Goal: Task Accomplishment & Management: Manage account settings

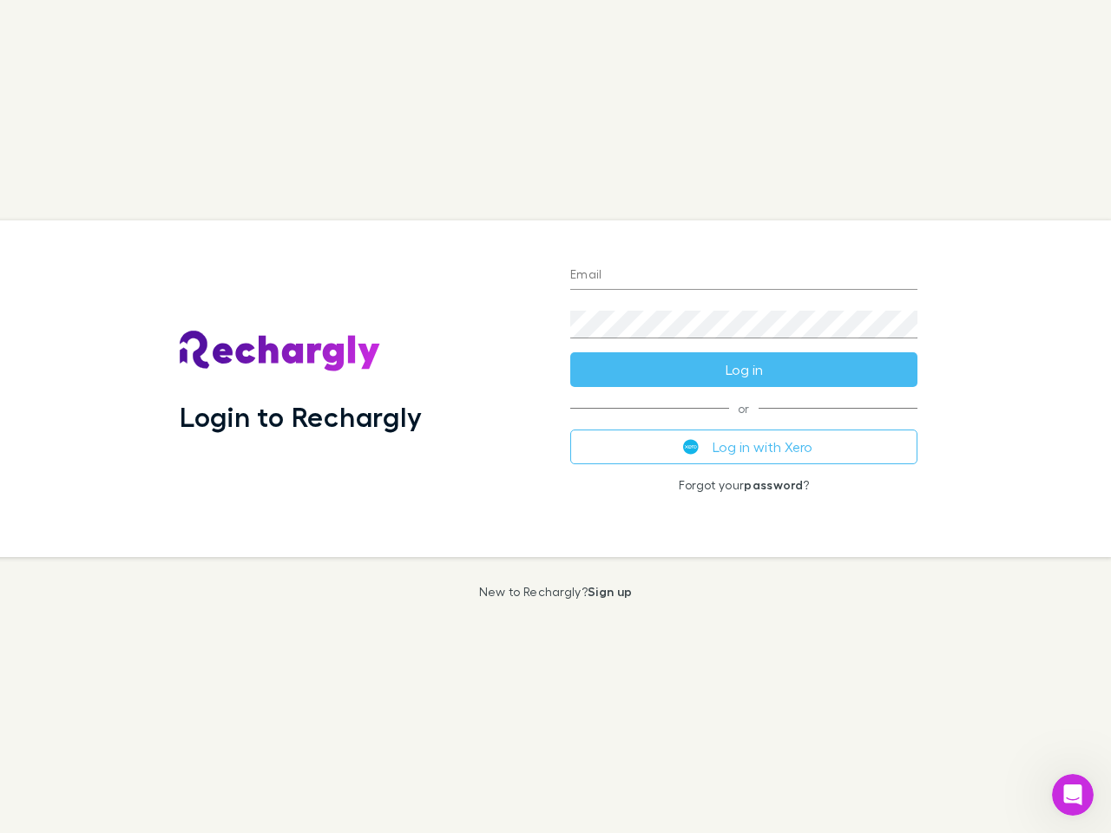
click at [555, 417] on div "Login to Rechargly" at bounding box center [361, 388] width 391 height 337
click at [744, 276] on input "Email" at bounding box center [743, 276] width 347 height 28
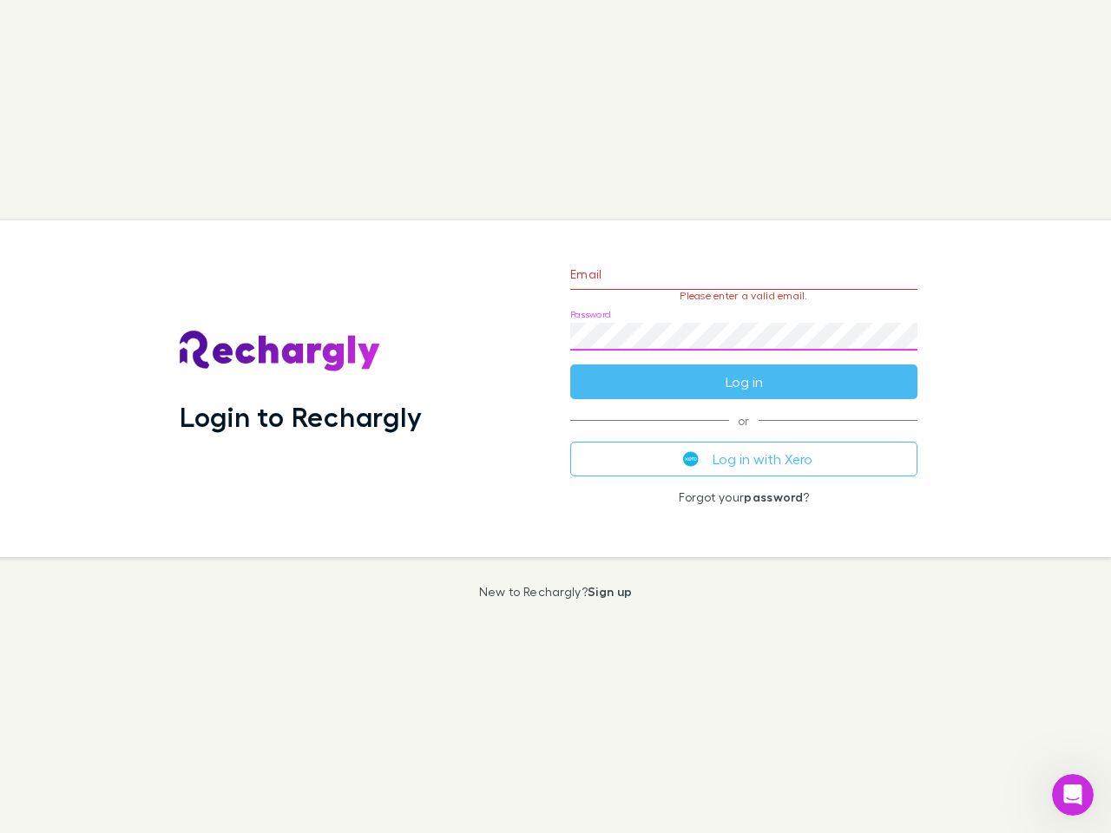
click at [744, 370] on form "Email Please enter a valid email. Password Log in" at bounding box center [743, 323] width 347 height 151
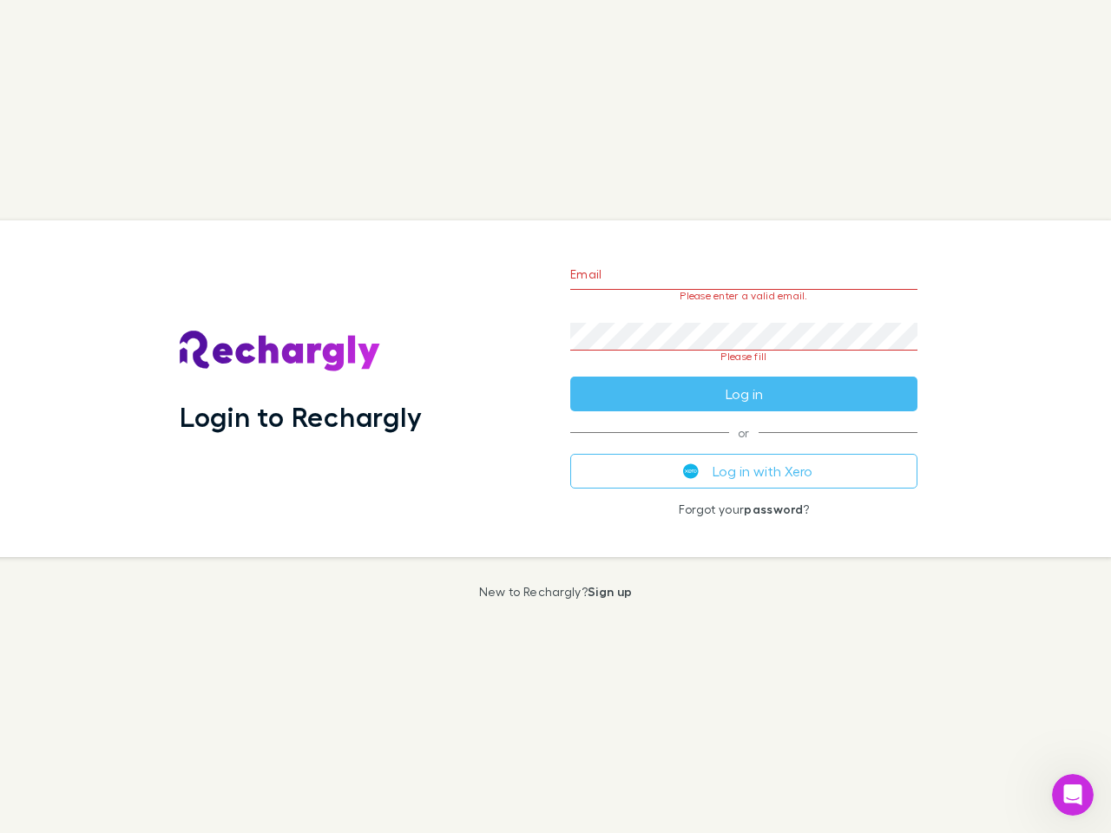
click at [744, 447] on div "Email Please enter a valid email. Password Please fill Log in or Log in with Xe…" at bounding box center [743, 388] width 375 height 337
click at [1073, 795] on icon "Open Intercom Messenger" at bounding box center [1073, 795] width 29 height 29
